Goal: Task Accomplishment & Management: Use online tool/utility

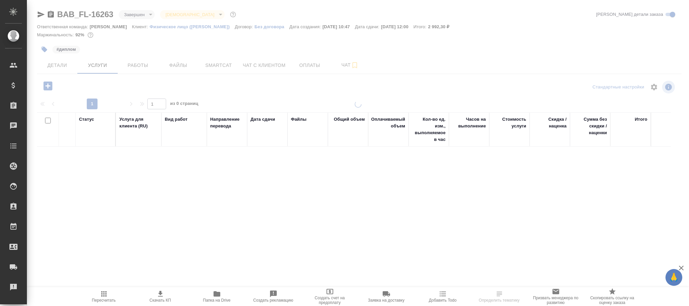
click at [140, 16] on body "🙏 .cls-1 fill:#fff; AWATERA Фокина Наталья n.fokina Клиенты Спецификации Заказы…" at bounding box center [344, 153] width 689 height 306
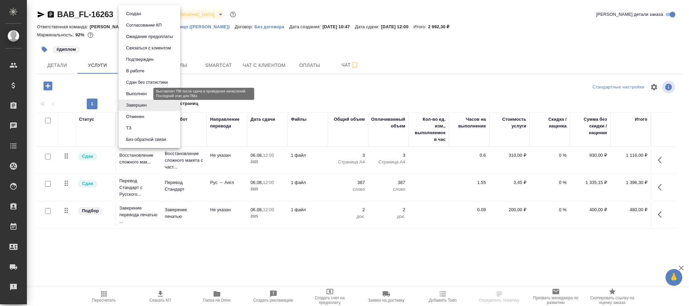
click at [140, 93] on button "Выполнен" at bounding box center [136, 93] width 25 height 7
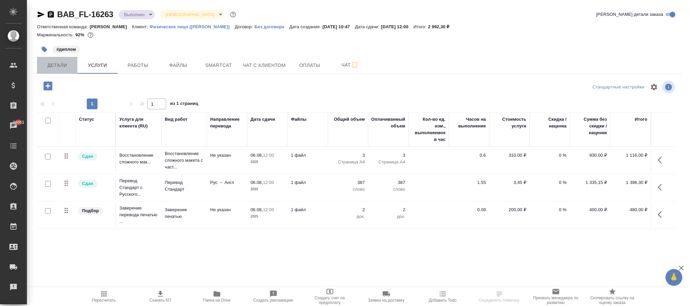
click at [60, 62] on span "Детали" at bounding box center [57, 65] width 32 height 8
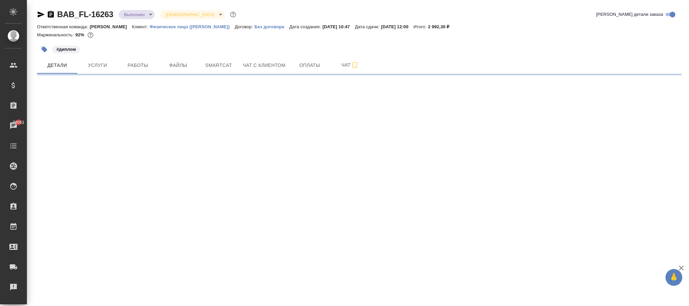
select select "RU"
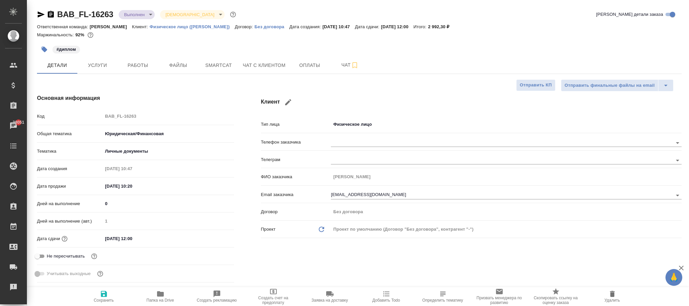
type textarea "x"
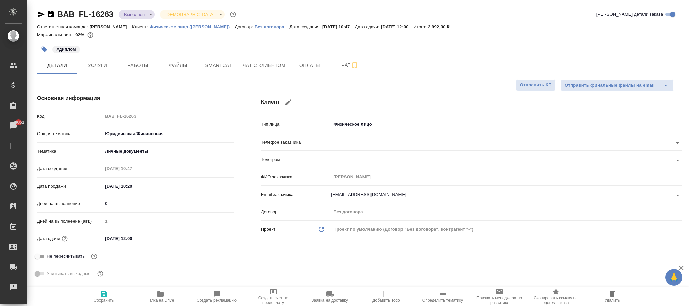
type textarea "x"
click at [99, 299] on span "Сохранить" at bounding box center [104, 300] width 20 height 5
type textarea "x"
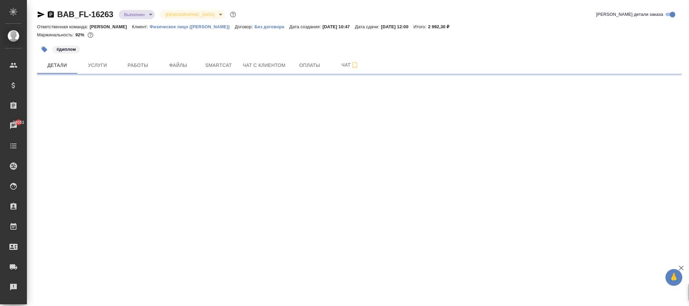
select select "RU"
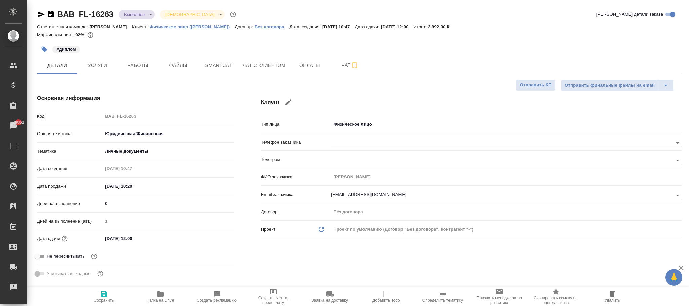
type textarea "x"
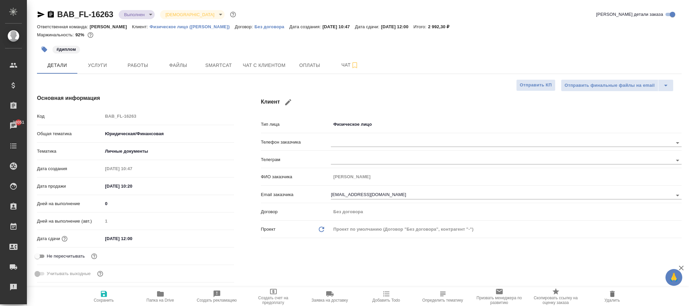
type textarea "x"
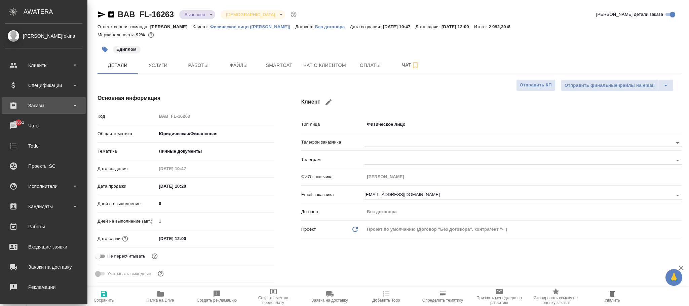
click at [42, 106] on div "Заказы" at bounding box center [43, 106] width 77 height 10
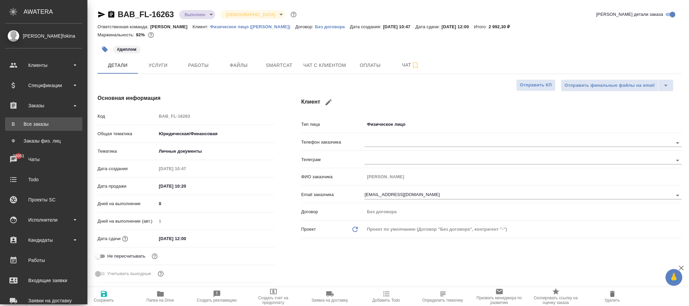
click at [41, 122] on div "Все заказы" at bounding box center [43, 124] width 71 height 7
type textarea "x"
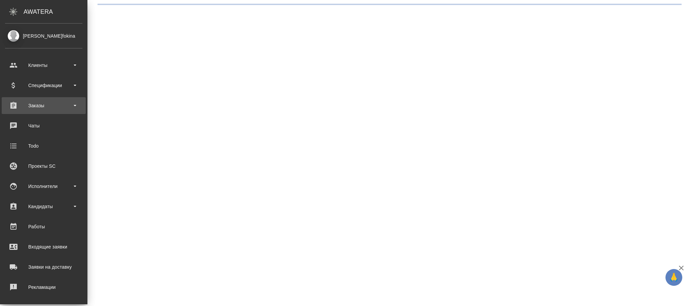
click at [56, 102] on div "Заказы" at bounding box center [43, 106] width 77 height 10
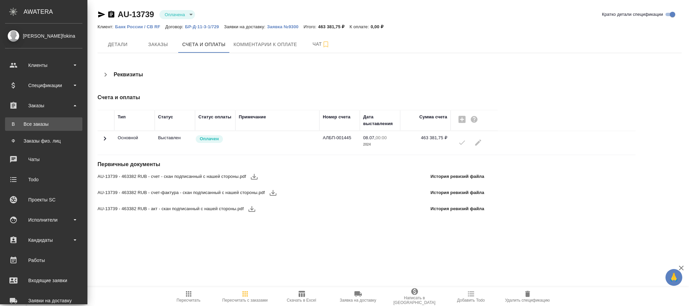
click at [50, 121] on div "Все заказы" at bounding box center [43, 124] width 71 height 7
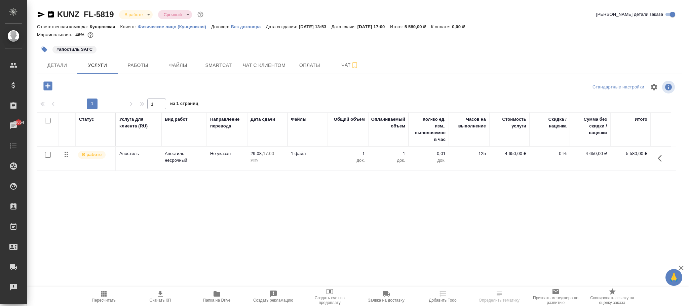
click at [245, 27] on p "Без договора" at bounding box center [248, 26] width 35 height 5
click at [46, 88] on icon "button" at bounding box center [47, 85] width 9 height 9
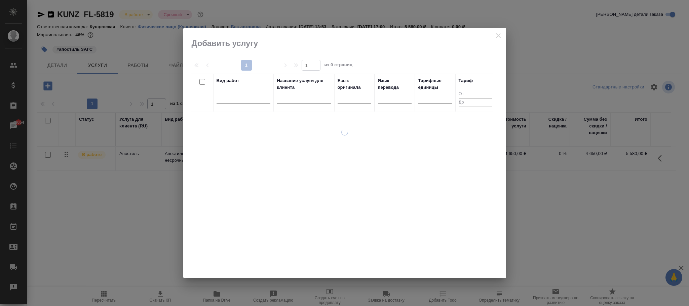
click at [253, 101] on div at bounding box center [243, 97] width 54 height 10
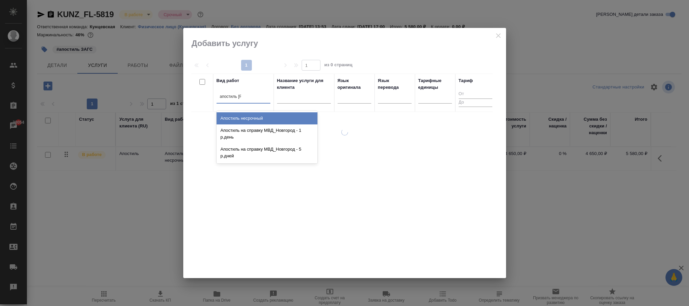
type input "апостиль не"
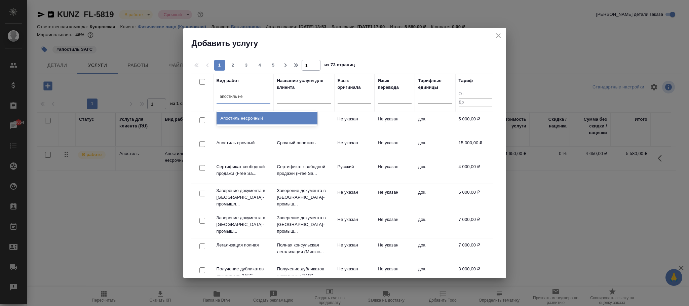
click at [243, 121] on div "Апостиль несрочный" at bounding box center [266, 118] width 101 height 12
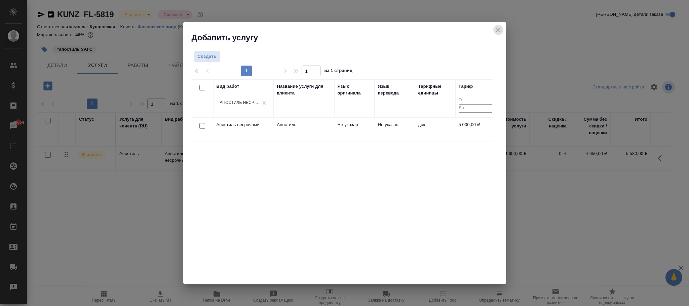
click at [500, 30] on icon "close" at bounding box center [498, 30] width 8 height 8
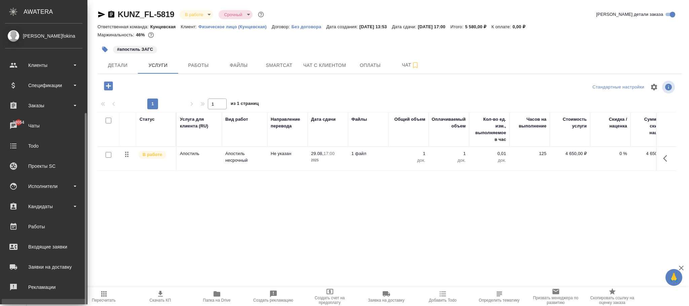
scroll to position [82, 0]
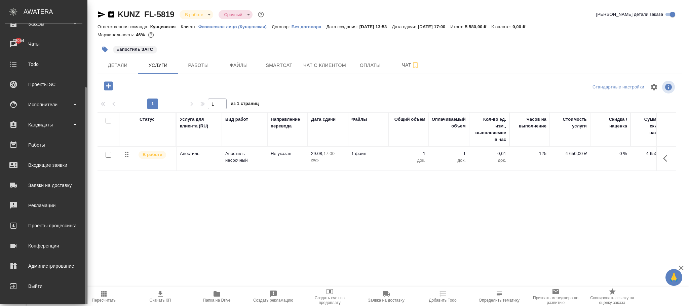
click at [41, 264] on div "Администрирование" at bounding box center [43, 266] width 77 height 10
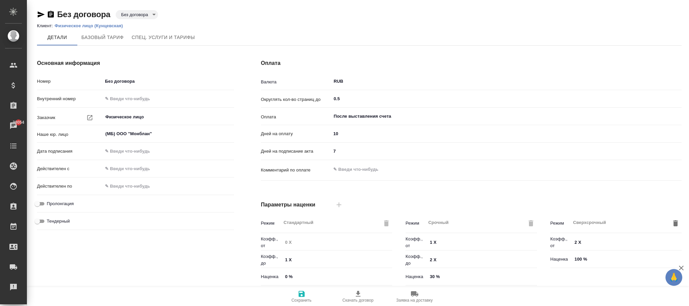
type input "Без договора"
type input "Физическое лицо"
type input "(МБ) ООО "Монблан""
type input "RUB"
type input "0.5"
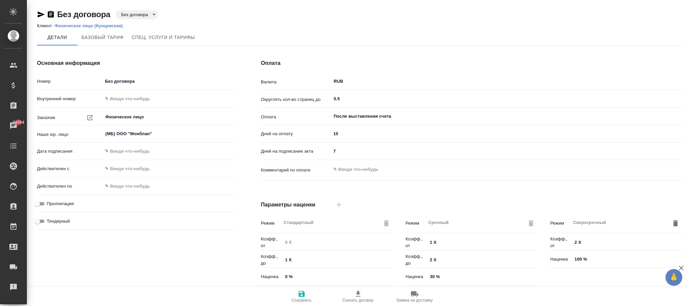
type input "После выставления счета"
type textarea "x"
type input "Стандартный шаблон - 30-70-100 - ВЫБЕРИ МЕНЯ!"
type input "russian2"
type input "basic"
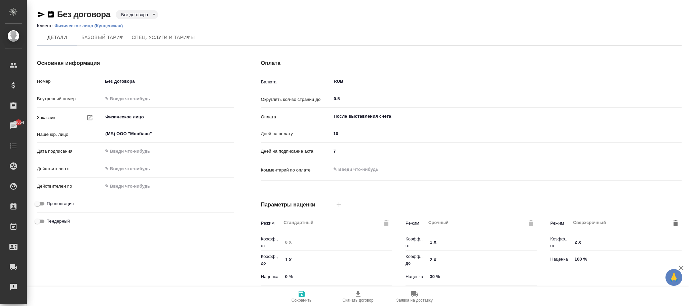
type input "manual"
type input "client"
click at [161, 33] on span "Спец. услуги и тарифы" at bounding box center [163, 37] width 63 height 8
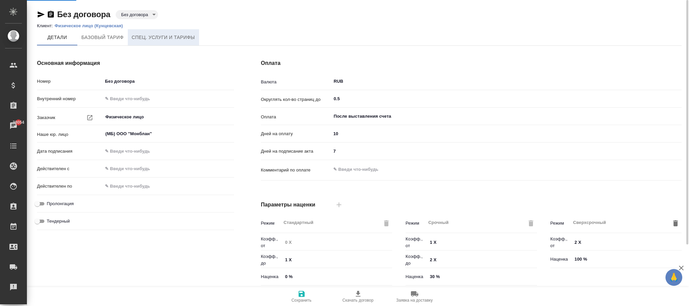
type input "Прайс_2025_филиалы"
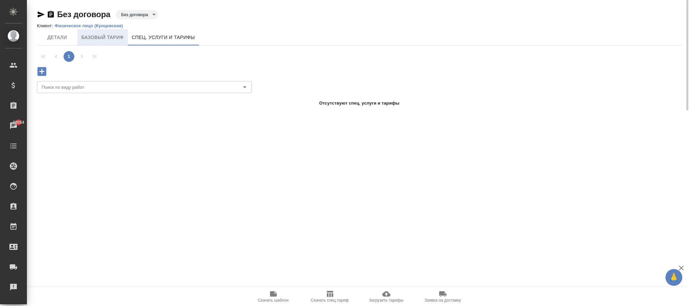
click at [104, 38] on span "Базовый тариф" at bounding box center [102, 37] width 42 height 8
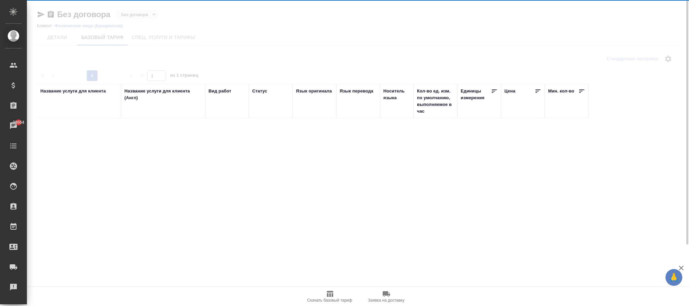
click at [93, 86] on th "Название услуги для клиента" at bounding box center [79, 101] width 84 height 34
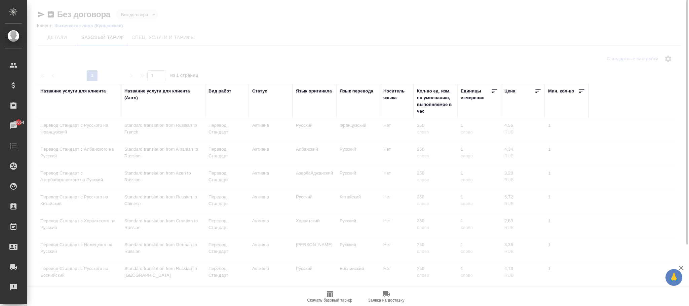
click at [89, 93] on div "Название услуги для клиента" at bounding box center [73, 91] width 66 height 7
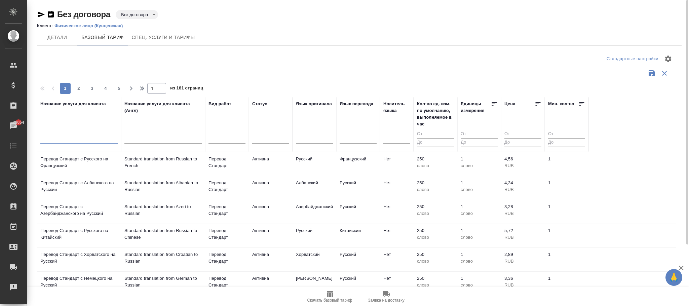
click at [87, 139] on input "text" at bounding box center [78, 139] width 77 height 8
type input "f"
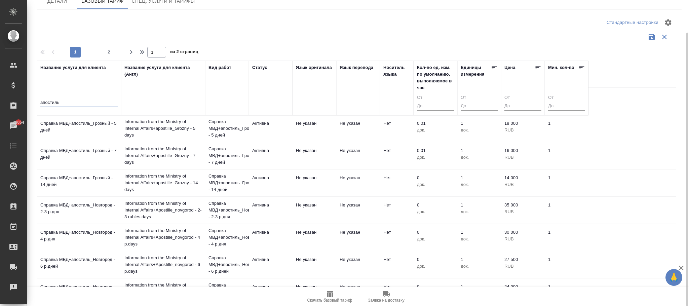
scroll to position [88, 0]
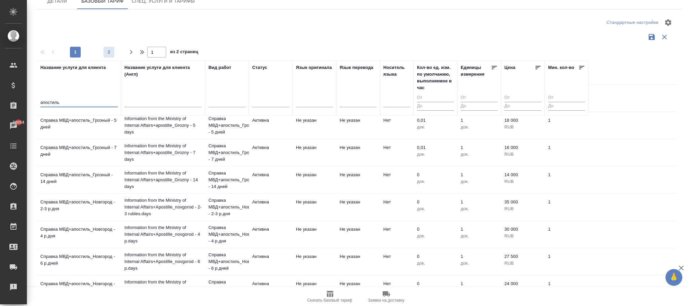
type input "апостиль"
click at [108, 52] on span "2" at bounding box center [109, 52] width 11 height 7
type input "2"
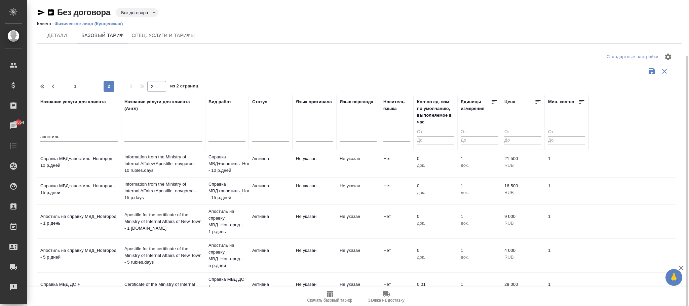
scroll to position [0, 0]
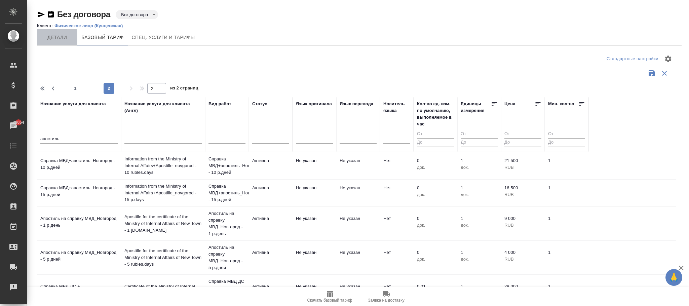
click at [65, 34] on span "Детали" at bounding box center [57, 37] width 32 height 8
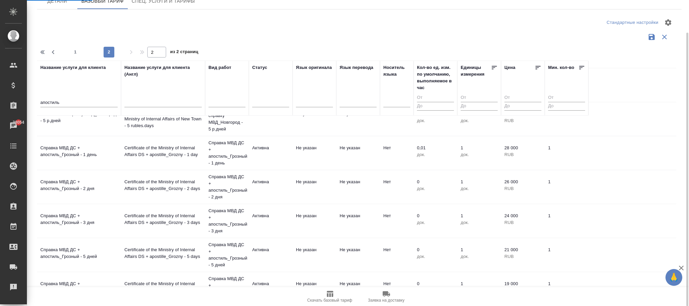
scroll to position [136, 0]
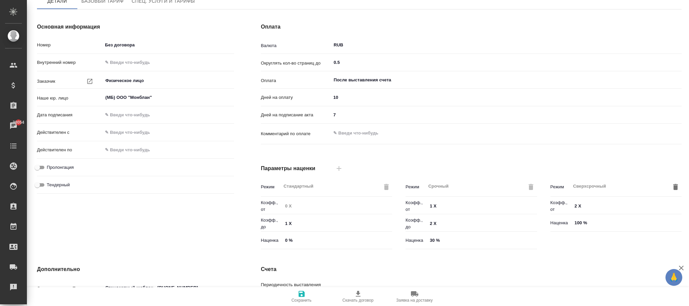
type input "Прайс_2025_филиалы"
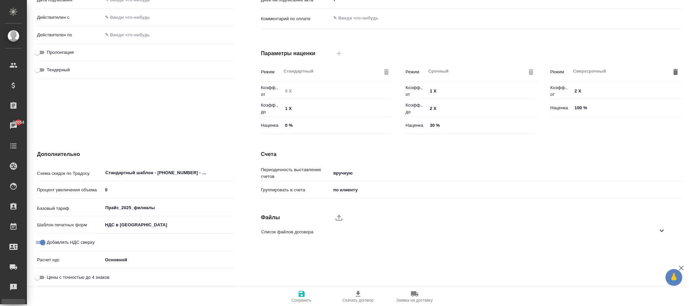
type textarea "x"
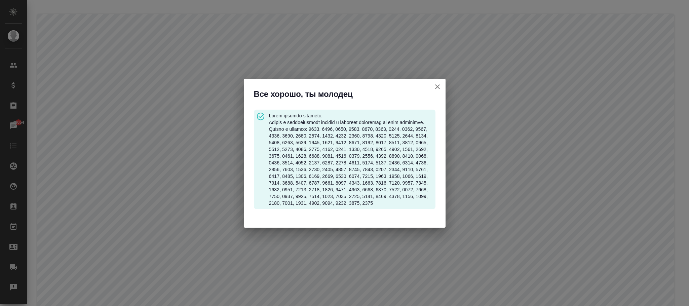
drag, startPoint x: 439, startPoint y: 84, endPoint x: 265, endPoint y: 122, distance: 178.2
click at [267, 122] on div "Все хорошо, ты молодец" at bounding box center [345, 153] width 202 height 149
click at [439, 83] on icon "button" at bounding box center [437, 87] width 8 height 8
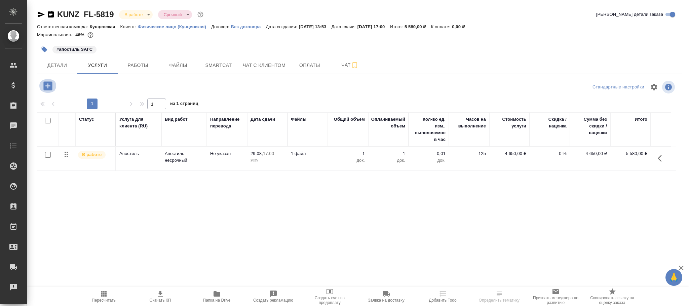
click at [44, 88] on icon "button" at bounding box center [47, 85] width 9 height 9
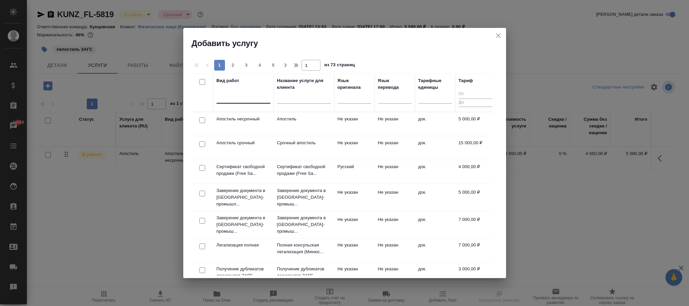
click at [249, 95] on div at bounding box center [243, 97] width 54 height 10
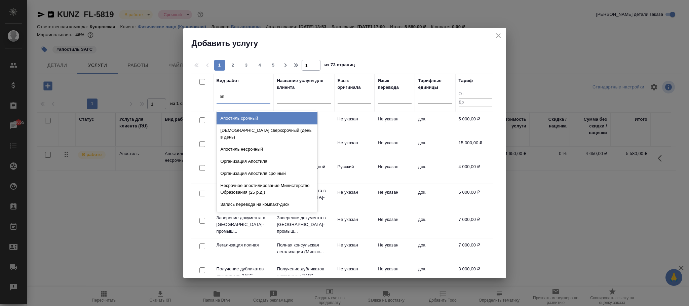
type input "апо"
click at [249, 120] on div "Апостиль срочный" at bounding box center [266, 118] width 101 height 12
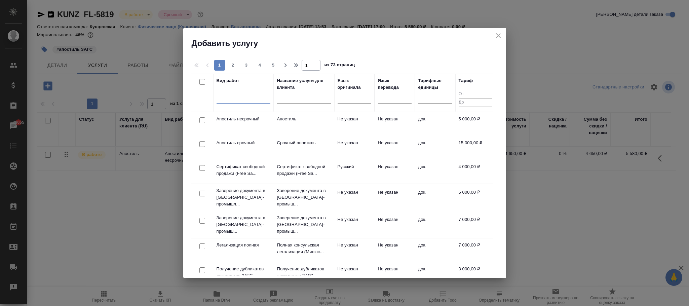
click at [240, 101] on div at bounding box center [243, 97] width 54 height 10
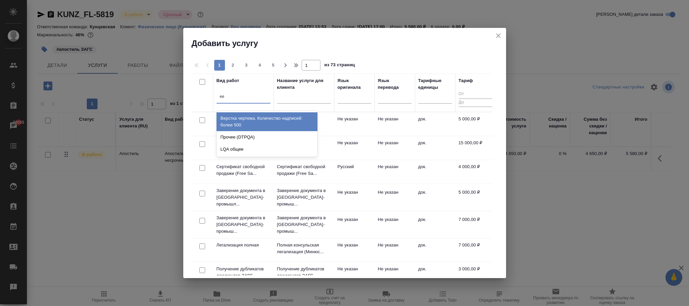
type input "е"
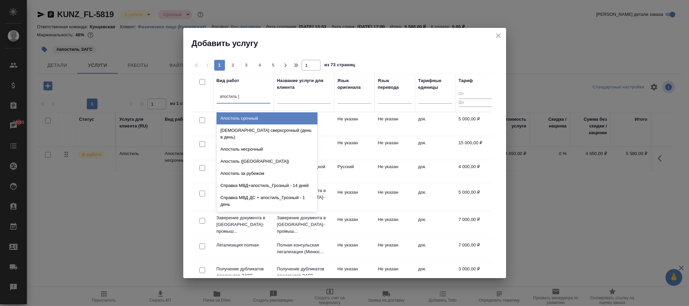
type input "апостиль не"
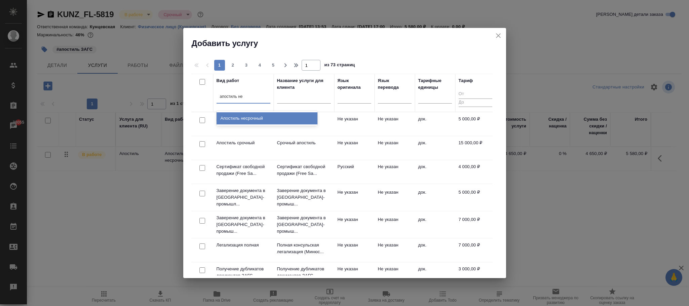
click at [291, 117] on div "Апостиль несрочный" at bounding box center [266, 118] width 101 height 12
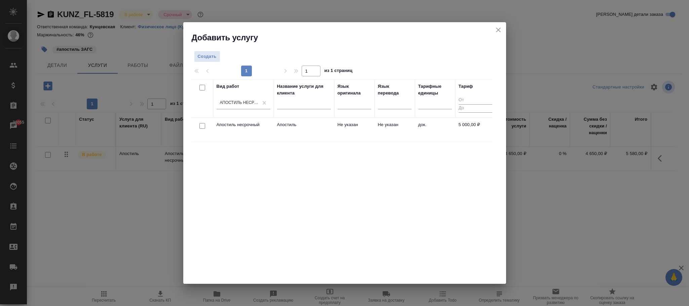
click at [469, 129] on td "5 000,00 ₽" at bounding box center [475, 130] width 40 height 24
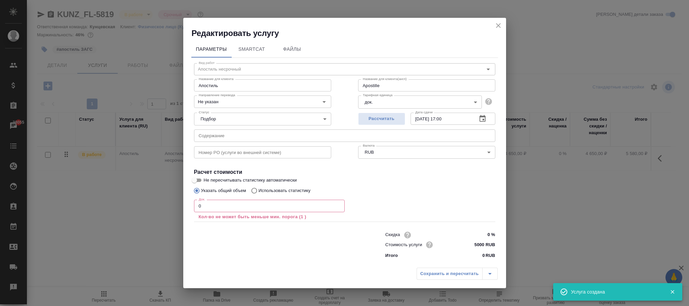
type input "Apostille"
click at [499, 23] on icon "close" at bounding box center [498, 26] width 8 height 8
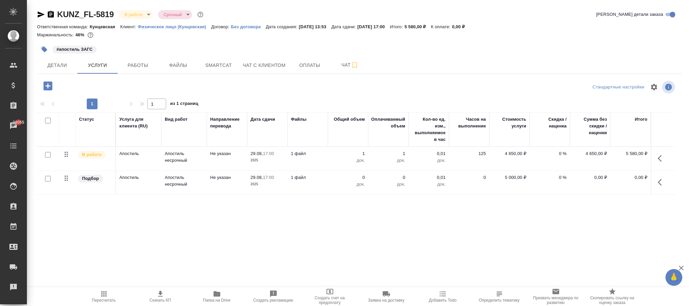
click at [661, 185] on icon "button" at bounding box center [662, 182] width 8 height 8
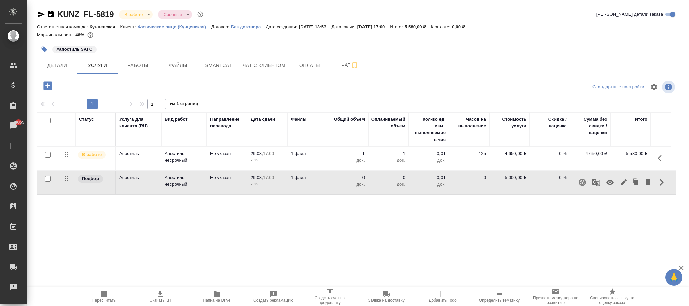
click at [647, 184] on icon "button" at bounding box center [647, 182] width 5 height 6
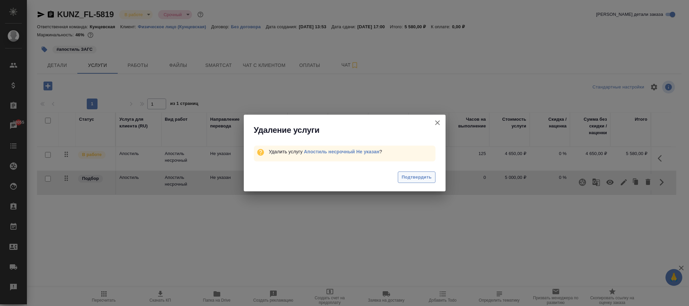
click at [420, 176] on span "Подтвердить" at bounding box center [416, 177] width 30 height 8
